Goal: Information Seeking & Learning: Understand process/instructions

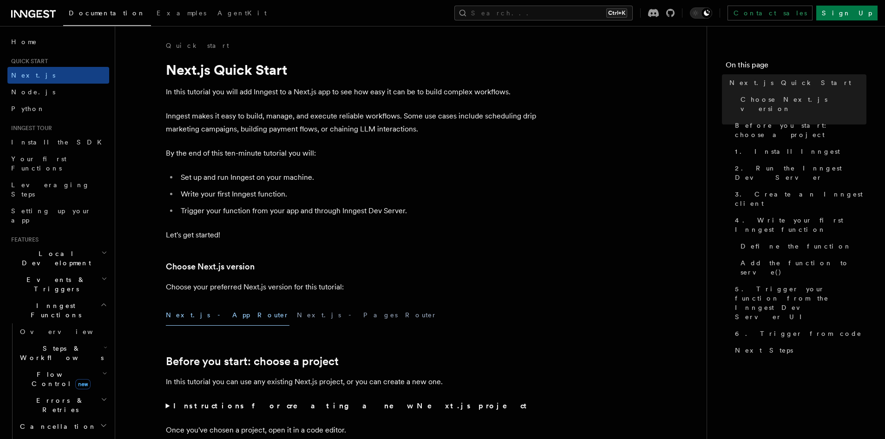
click at [31, 17] on icon at bounding box center [31, 13] width 7 height 7
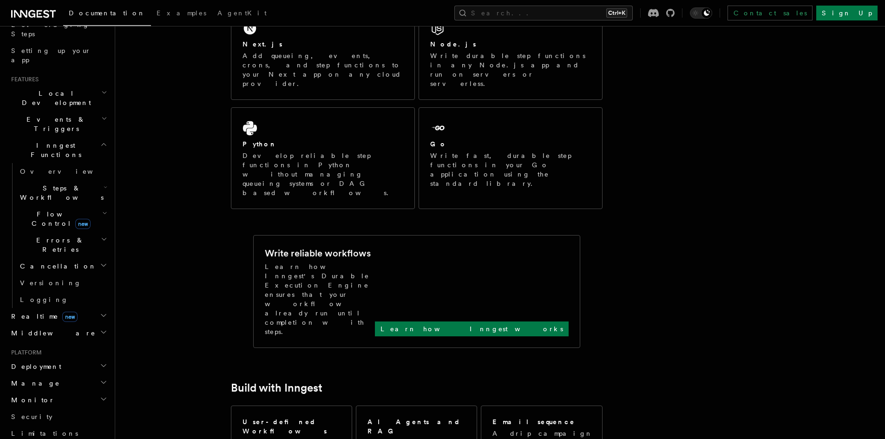
scroll to position [26, 0]
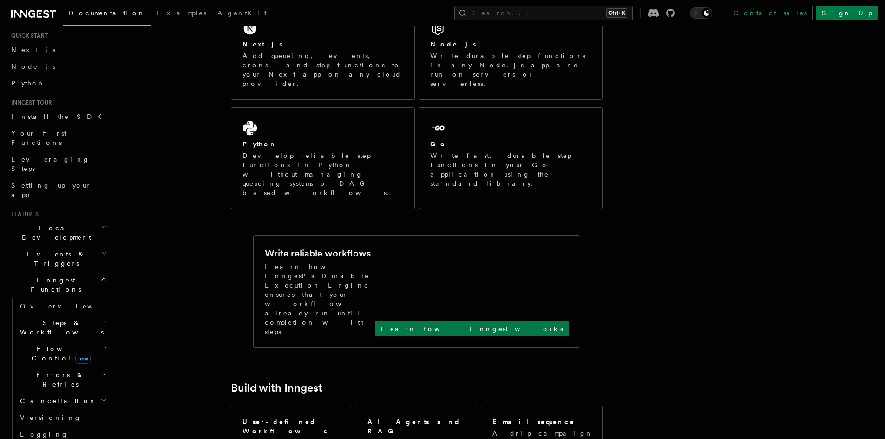
click at [78, 272] on h2 "Inngest Functions" at bounding box center [58, 285] width 102 height 26
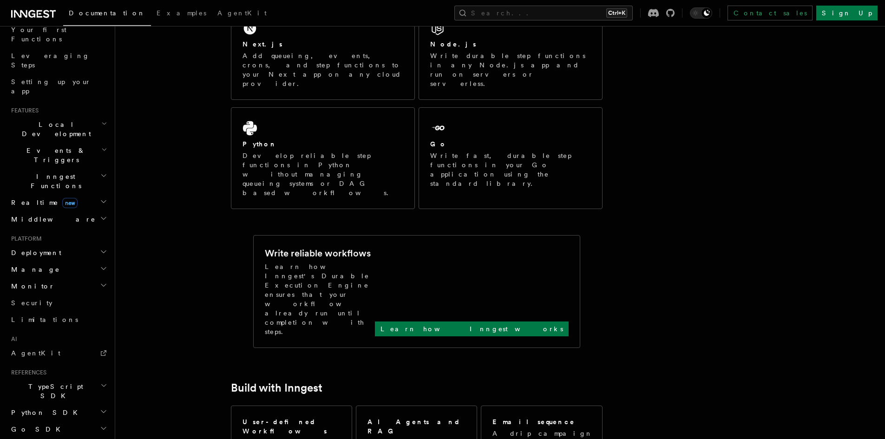
scroll to position [186, 0]
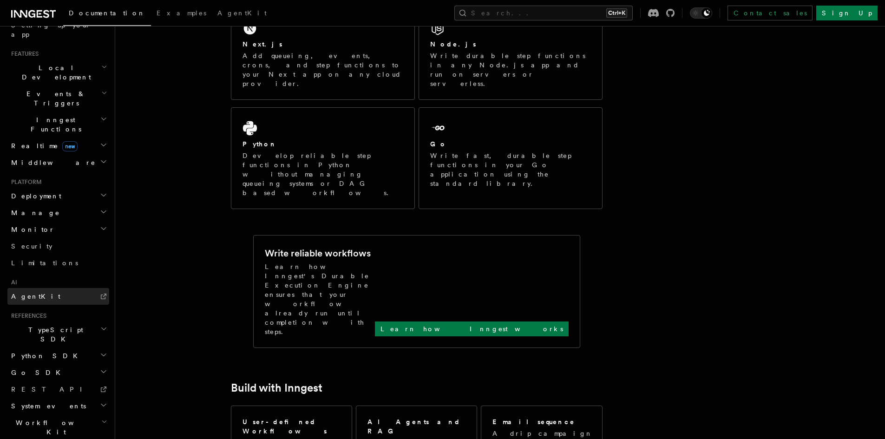
click at [43, 288] on link "AgentKit" at bounding box center [58, 296] width 102 height 17
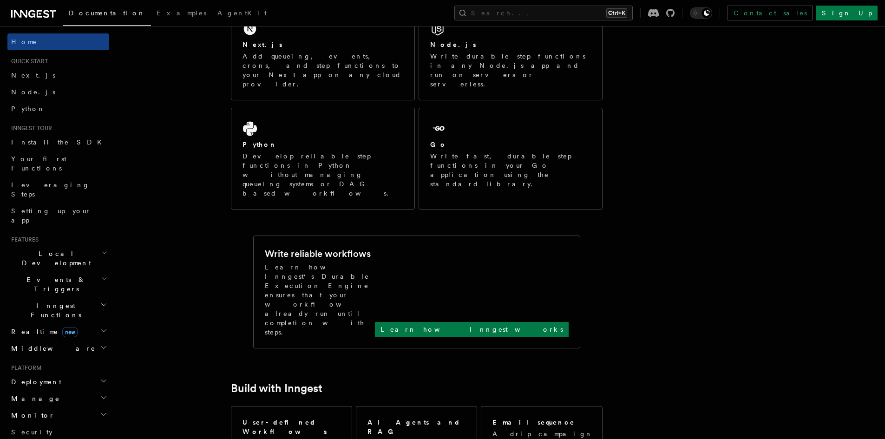
scroll to position [0, 0]
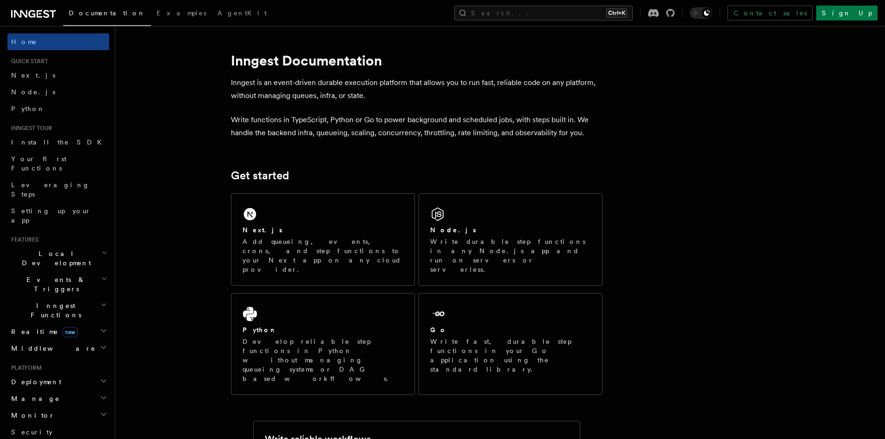
click at [46, 301] on span "Inngest Functions" at bounding box center [53, 310] width 93 height 19
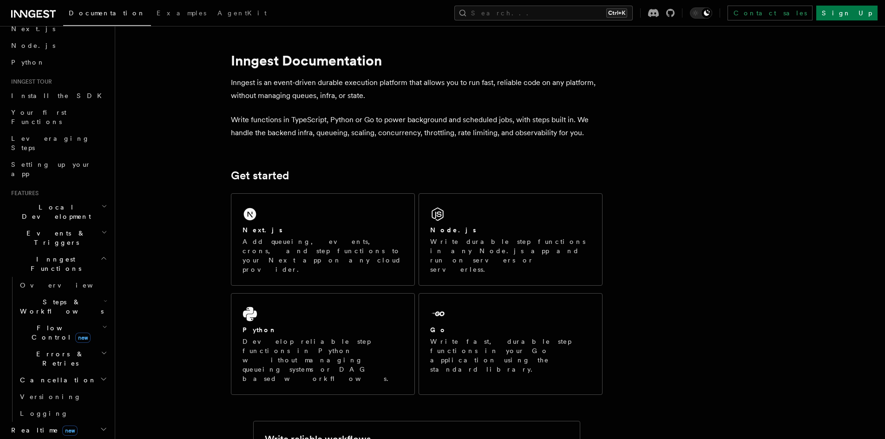
click at [104, 297] on icon "button" at bounding box center [106, 300] width 4 height 7
click at [55, 400] on span "AI Inference" at bounding box center [56, 408] width 54 height 17
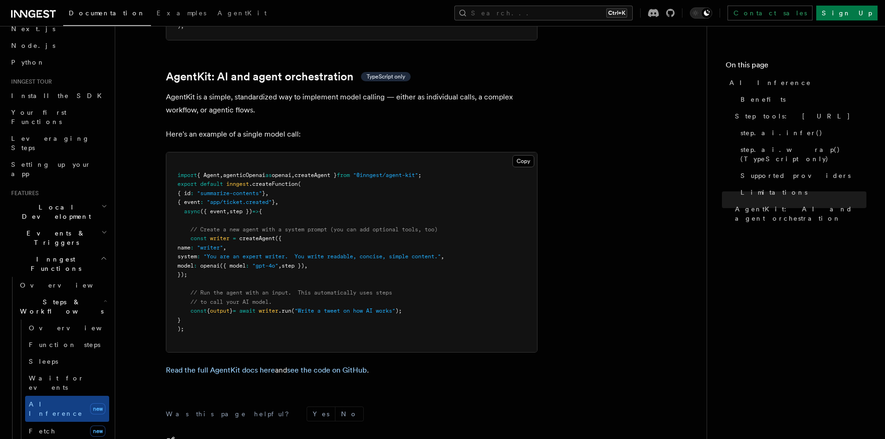
scroll to position [2690, 0]
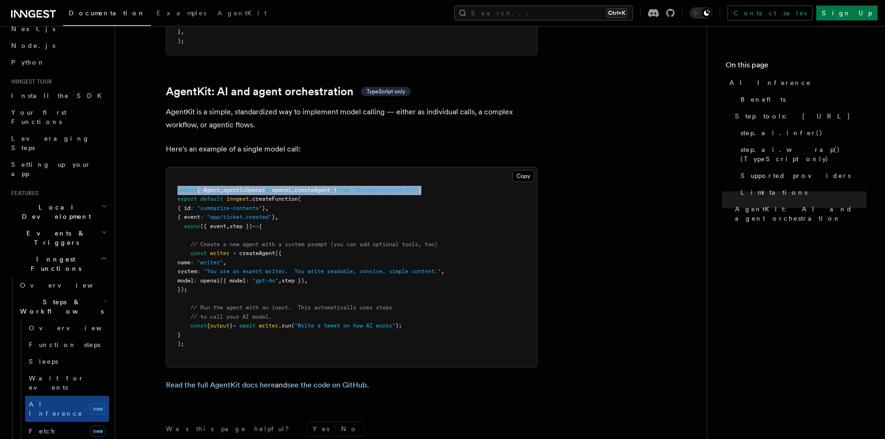
drag, startPoint x: 461, startPoint y: 147, endPoint x: 175, endPoint y: 142, distance: 285.7
click at [175, 167] on pre "import { Agent , agenticOpenai as openai , createAgent } from "@inngest/agent-k…" at bounding box center [351, 267] width 371 height 200
copy span "import { Agent , agenticOpenai as openai , createAgent } from "@inngest/agent-k…"
drag, startPoint x: 213, startPoint y: 210, endPoint x: 280, endPoint y: 242, distance: 74.0
click at [280, 242] on pre "import { Agent , agenticOpenai as openai , createAgent } from "@inngest/agent-k…" at bounding box center [351, 267] width 371 height 200
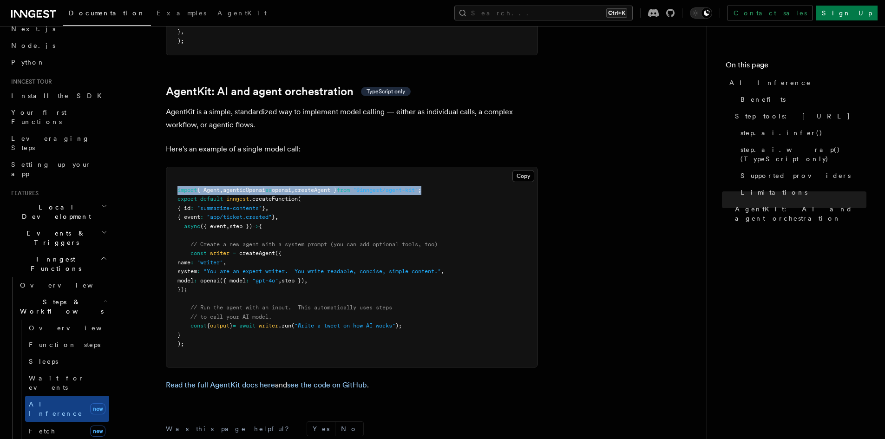
copy code "// Create a new agent with a system prompt (you can add optional tools, too) co…"
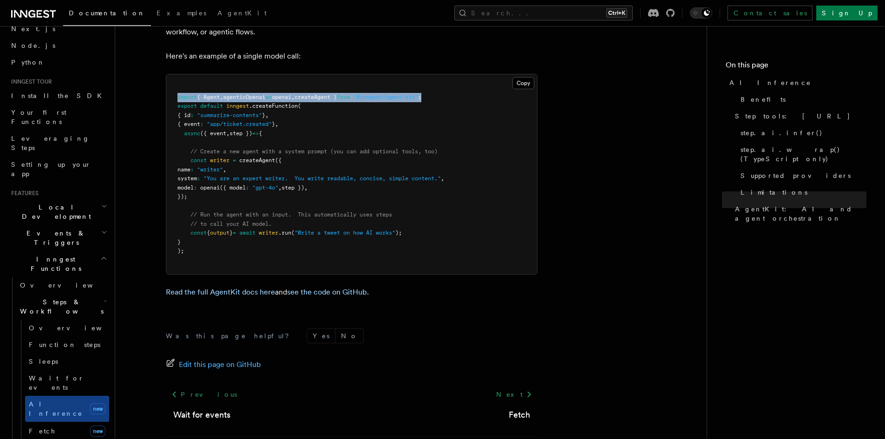
scroll to position [2736, 0]
